Goal: Transaction & Acquisition: Book appointment/travel/reservation

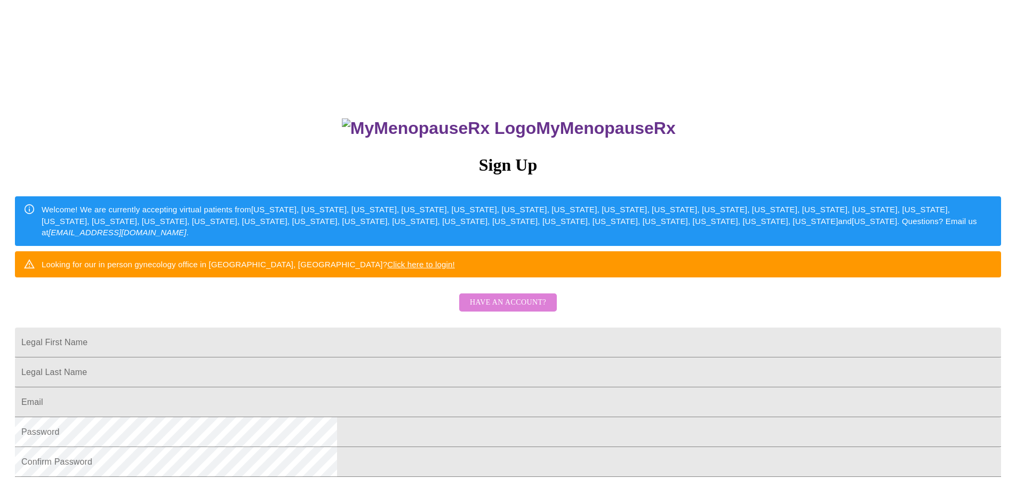
click at [516, 309] on span "Have an account?" at bounding box center [508, 302] width 76 height 13
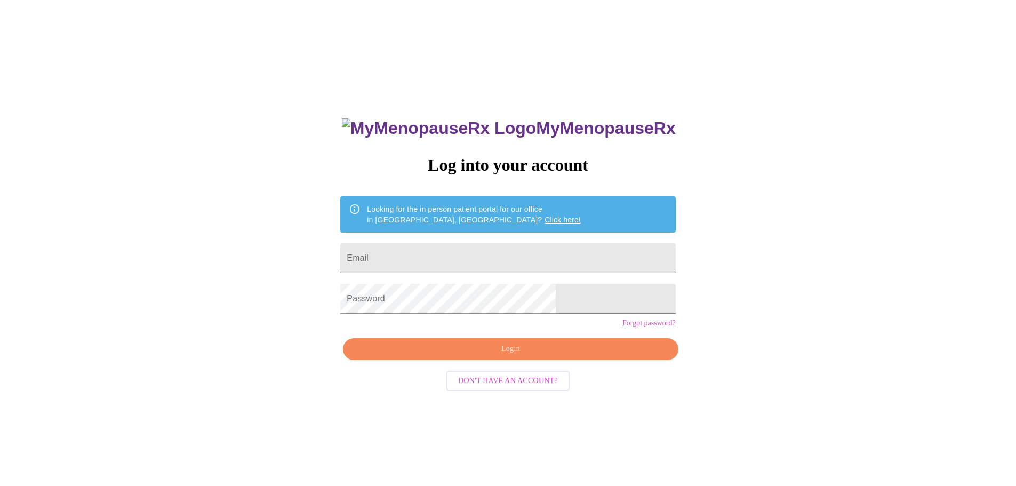
type input "[EMAIL_ADDRESS][PERSON_NAME][DOMAIN_NAME]"
click at [475, 247] on input "[EMAIL_ADDRESS][PERSON_NAME][DOMAIN_NAME]" at bounding box center [507, 258] width 335 height 30
click at [500, 359] on button "Login" at bounding box center [510, 349] width 335 height 22
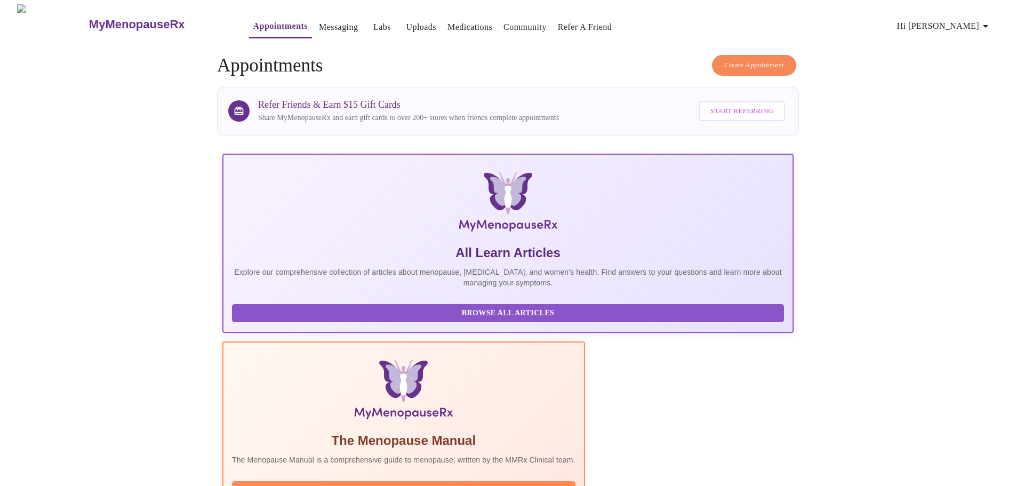
click at [737, 61] on span "Create Appointment" at bounding box center [754, 65] width 60 height 12
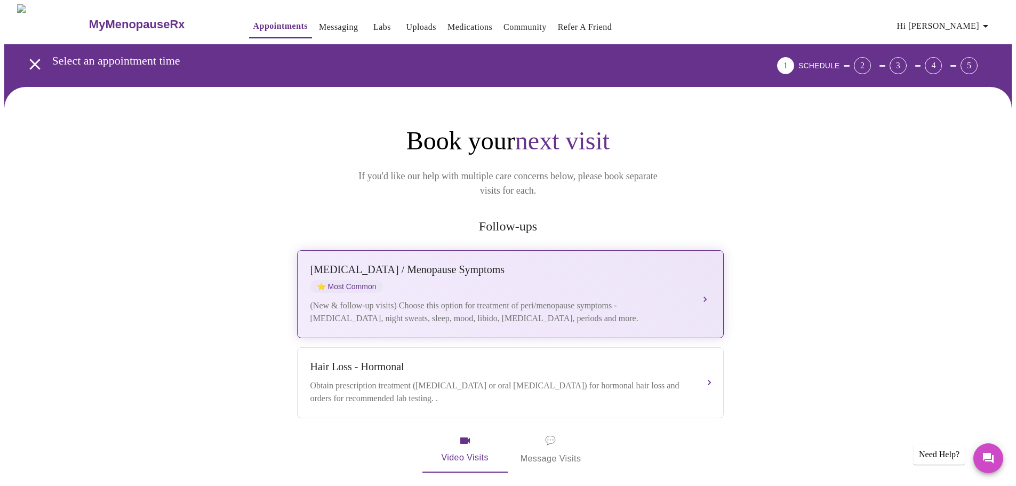
click at [435, 265] on div "Perimenopause / Menopause Symptoms ⭐ Most Common" at bounding box center [499, 277] width 379 height 29
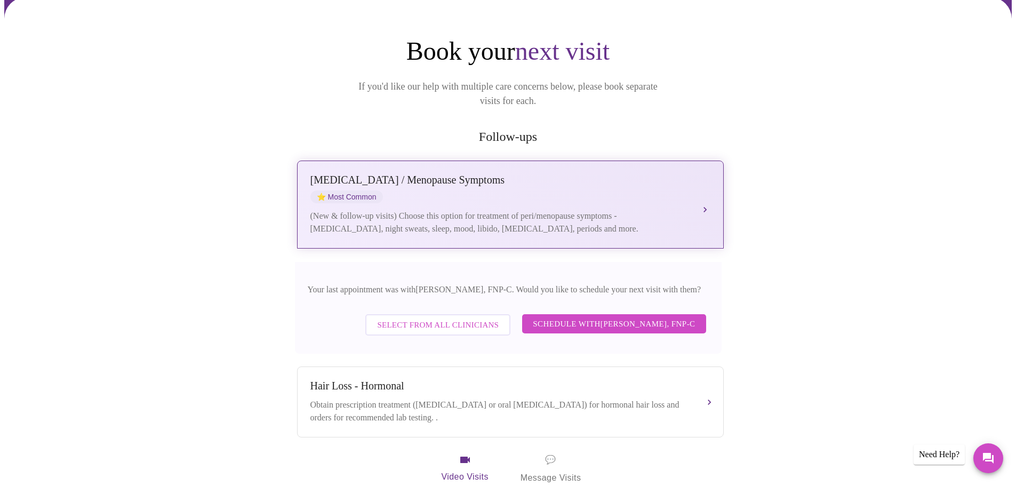
scroll to position [107, 0]
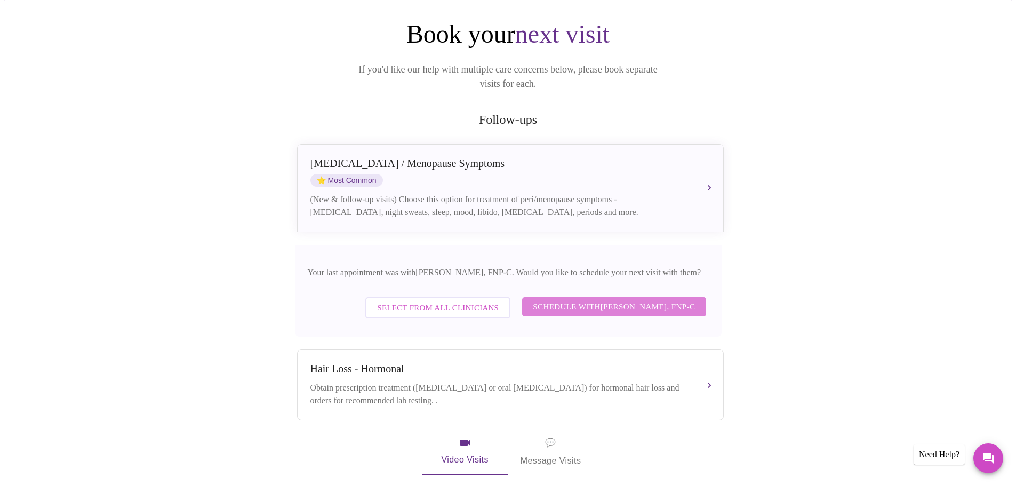
click at [565, 300] on span "Schedule with Elizabeth Hederman, FNP-C" at bounding box center [614, 307] width 162 height 14
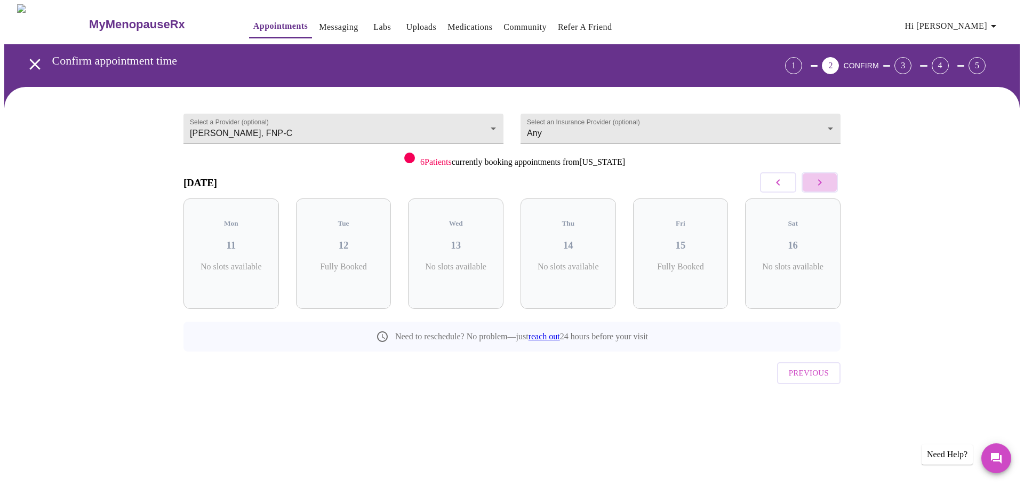
click at [825, 178] on icon "button" at bounding box center [819, 182] width 13 height 13
click at [829, 186] on button "button" at bounding box center [820, 182] width 36 height 20
click at [696, 248] on div "Tue 26 5 Slots Left ( 24 Total)" at bounding box center [680, 253] width 95 height 110
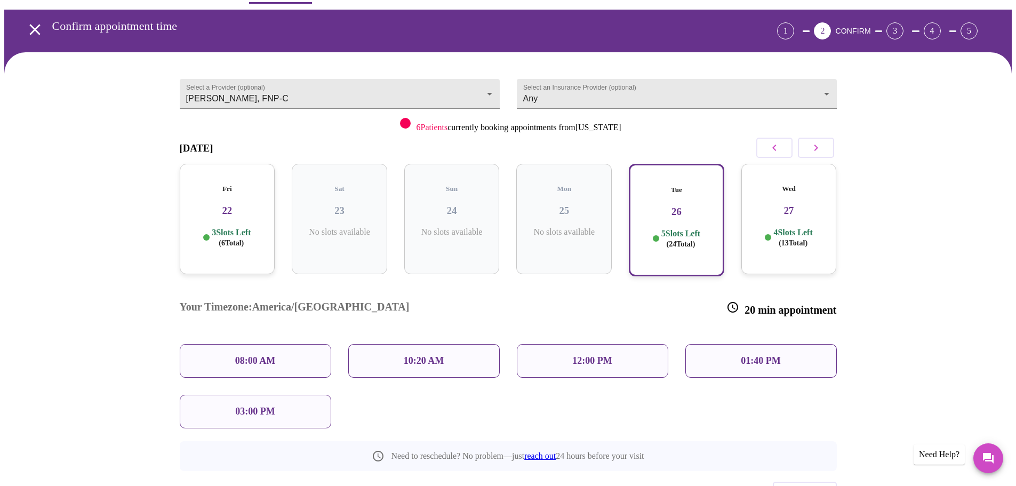
scroll to position [74, 0]
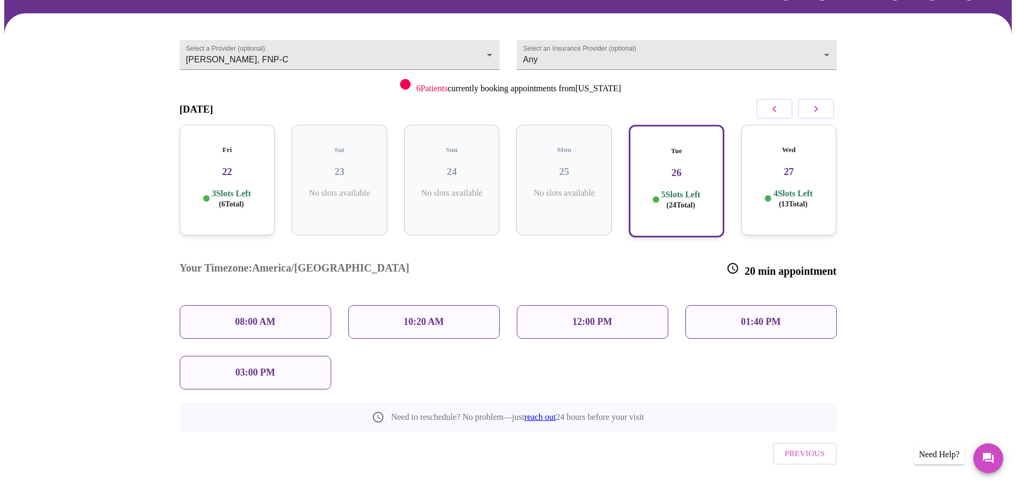
click at [611, 316] on p "12:00 PM" at bounding box center [591, 321] width 39 height 11
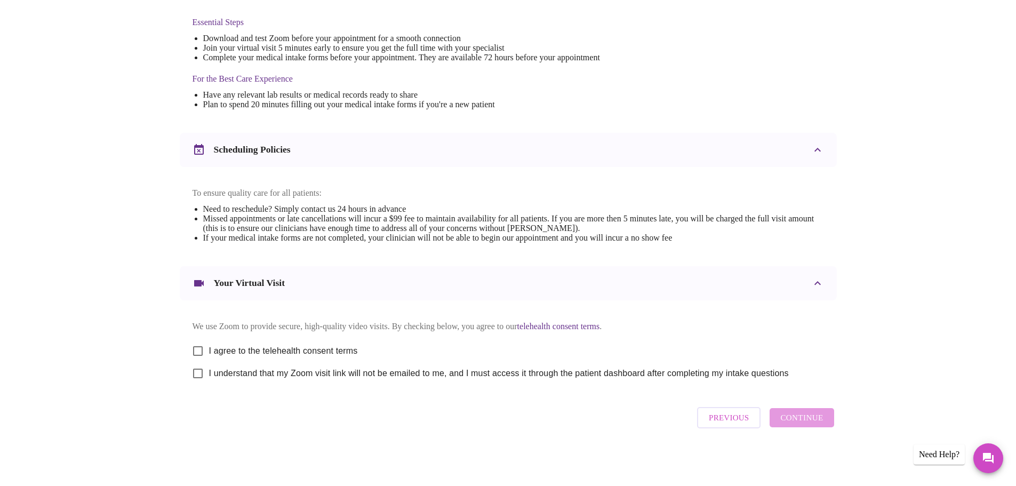
scroll to position [287, 0]
click at [235, 348] on span "I agree to the telehealth consent terms" at bounding box center [283, 351] width 149 height 13
click at [209, 348] on input "I agree to the telehealth consent terms" at bounding box center [198, 351] width 22 height 22
checkbox input "true"
click at [227, 374] on span "I understand that my Zoom visit link will not be emailed to me, and I must acce…" at bounding box center [499, 373] width 580 height 13
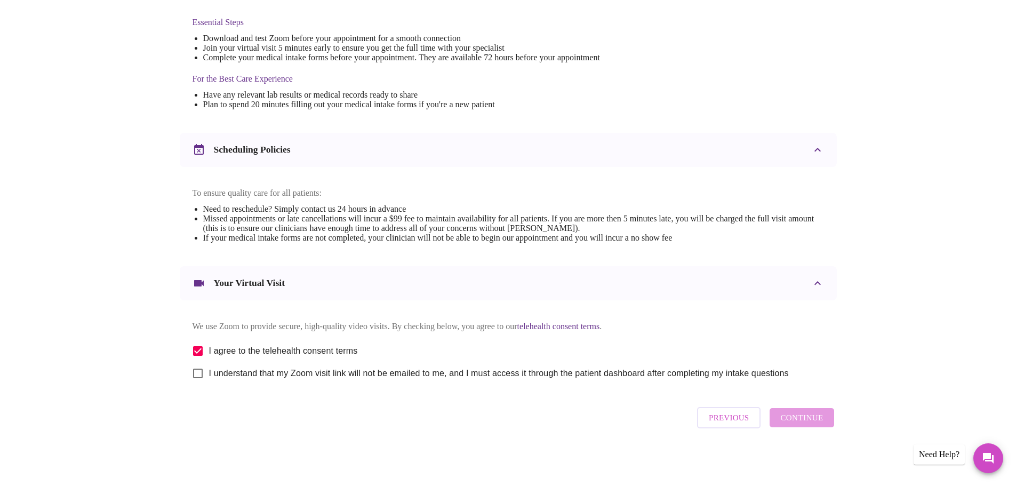
click at [209, 374] on input "I understand that my Zoom visit link will not be emailed to me, and I must acce…" at bounding box center [198, 373] width 22 height 22
checkbox input "true"
click at [817, 423] on span "Continue" at bounding box center [801, 418] width 43 height 14
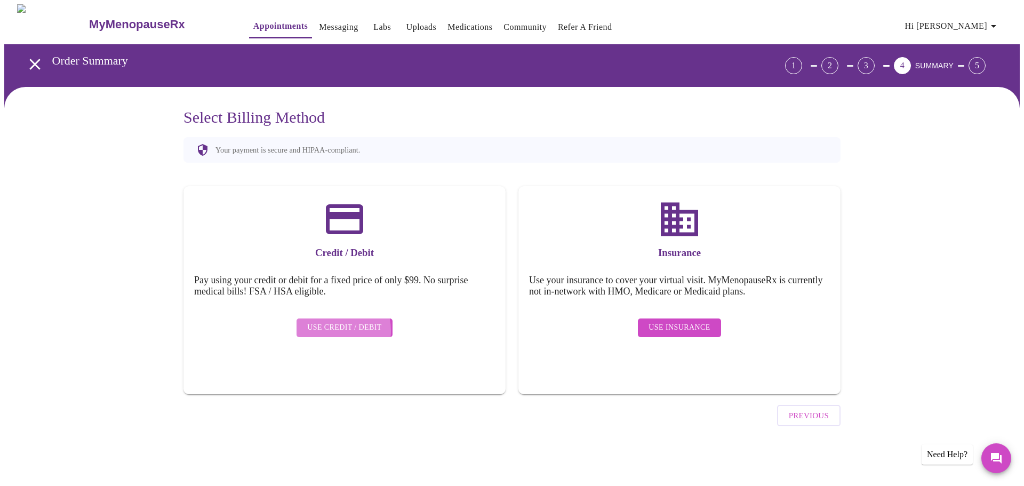
click at [322, 323] on span "Use Credit / Debit" at bounding box center [344, 327] width 75 height 13
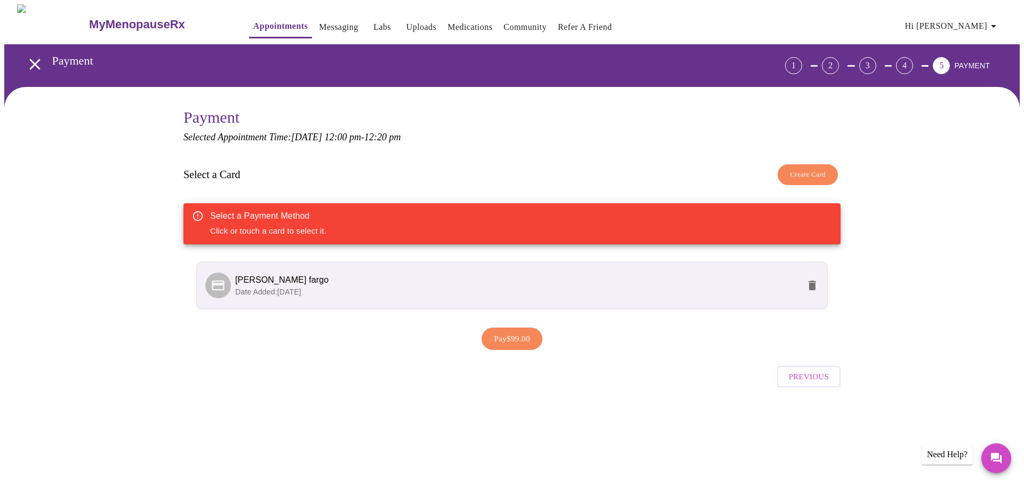
click at [421, 274] on span "wells fargo" at bounding box center [517, 280] width 564 height 13
click at [534, 281] on span "wells fargo" at bounding box center [517, 280] width 564 height 13
click at [501, 341] on span "Pay $99.00" at bounding box center [512, 339] width 36 height 14
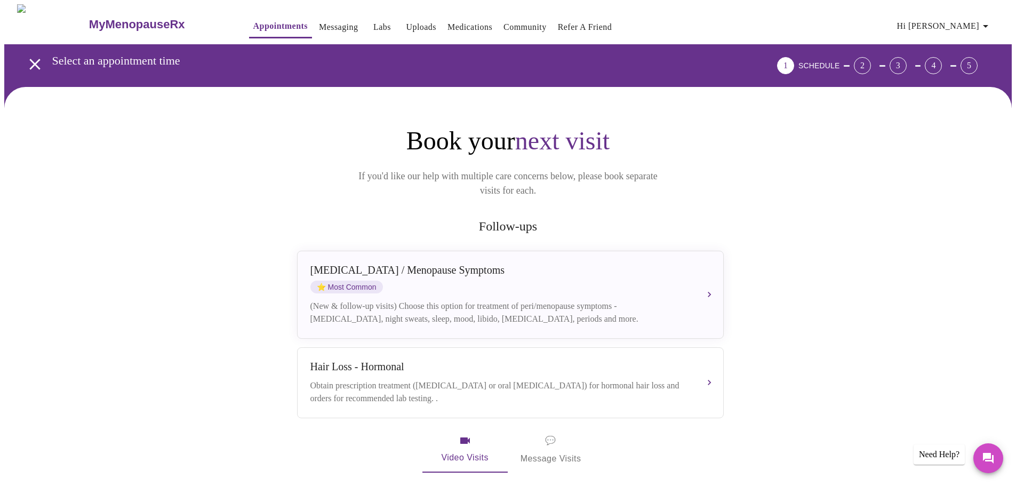
click at [406, 20] on link "Uploads" at bounding box center [421, 27] width 30 height 15
